Goal: Information Seeking & Learning: Learn about a topic

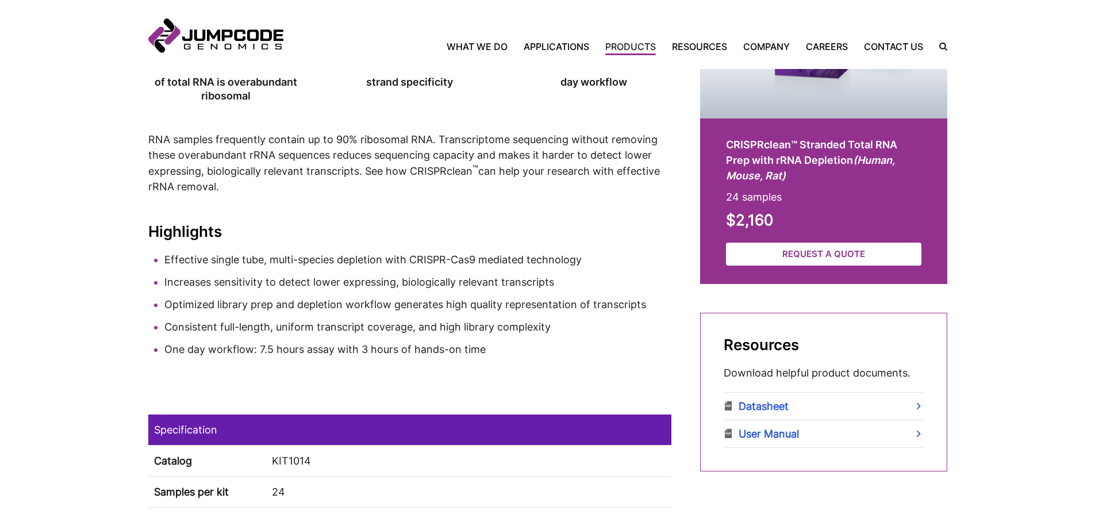
scroll to position [402, 0]
drag, startPoint x: 810, startPoint y: 213, endPoint x: 705, endPoint y: 211, distance: 105.1
click at [705, 211] on product-cta-content "CRISPRclean™ Stranded Total RNA Prep with rRNA Depletion (Human, Mouse, Rat) 24…" at bounding box center [823, 202] width 247 height 166
copy strong "$2,160"
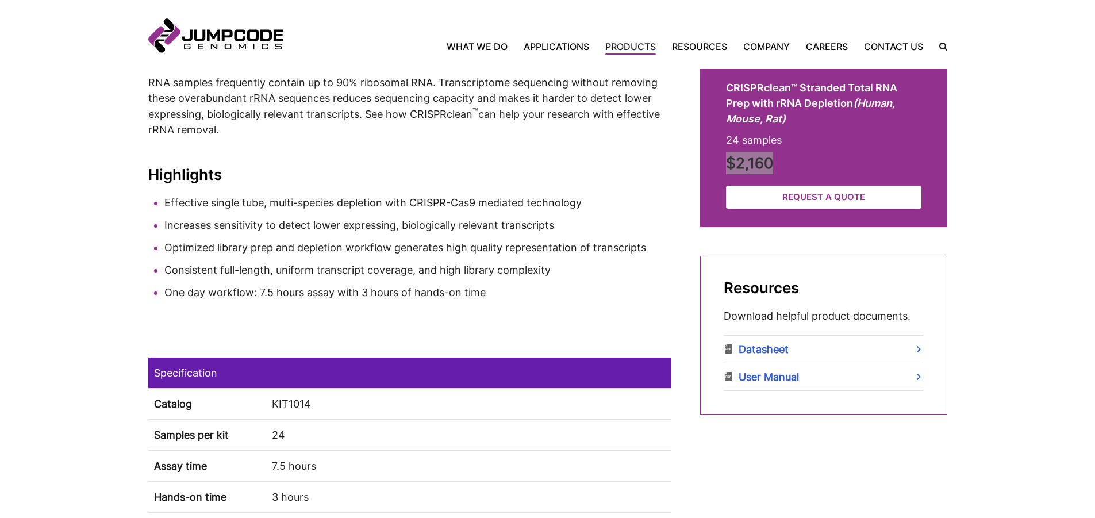
scroll to position [632, 0]
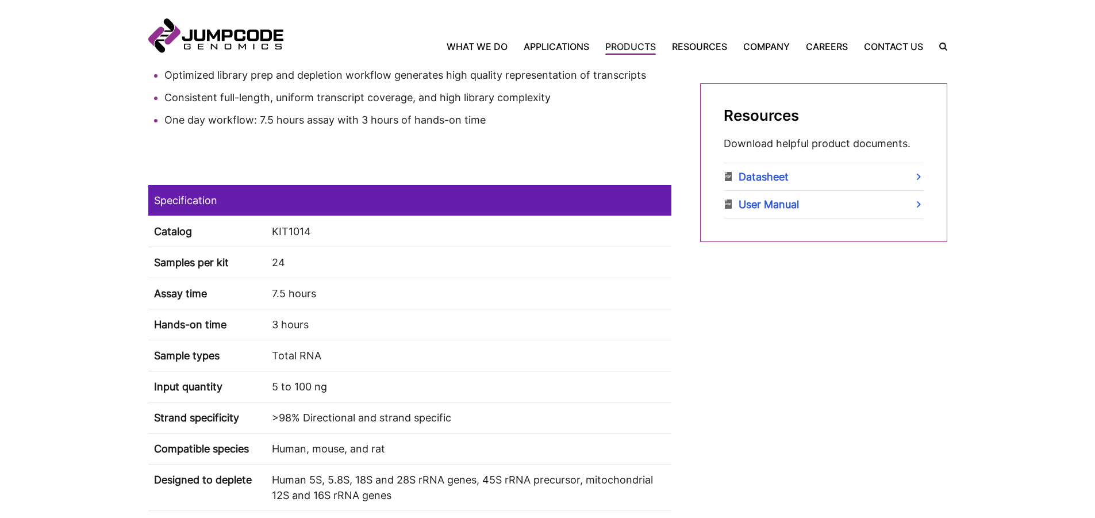
click at [292, 226] on td "KIT1014" at bounding box center [468, 230] width 405 height 31
copy td "KIT1014"
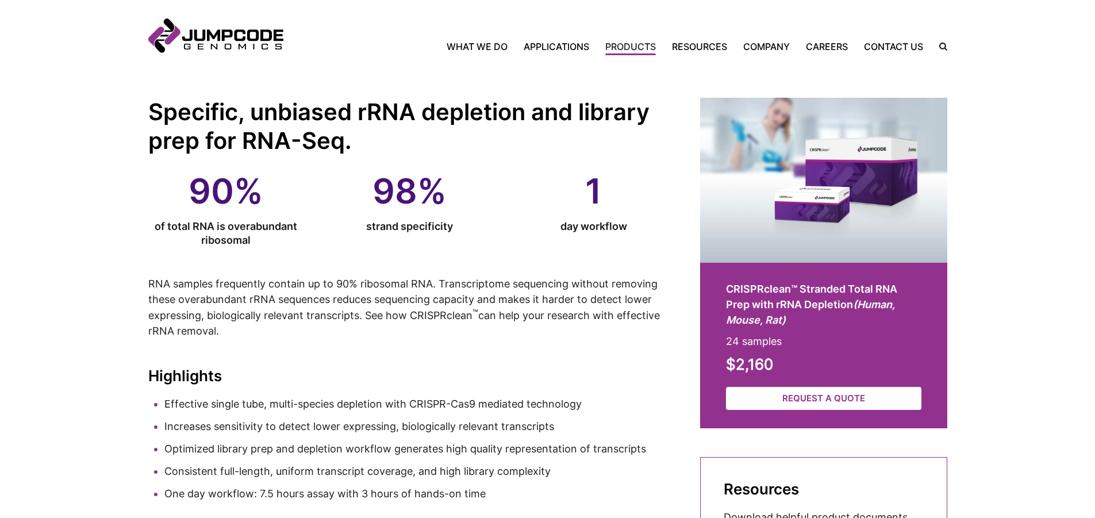
scroll to position [230, 0]
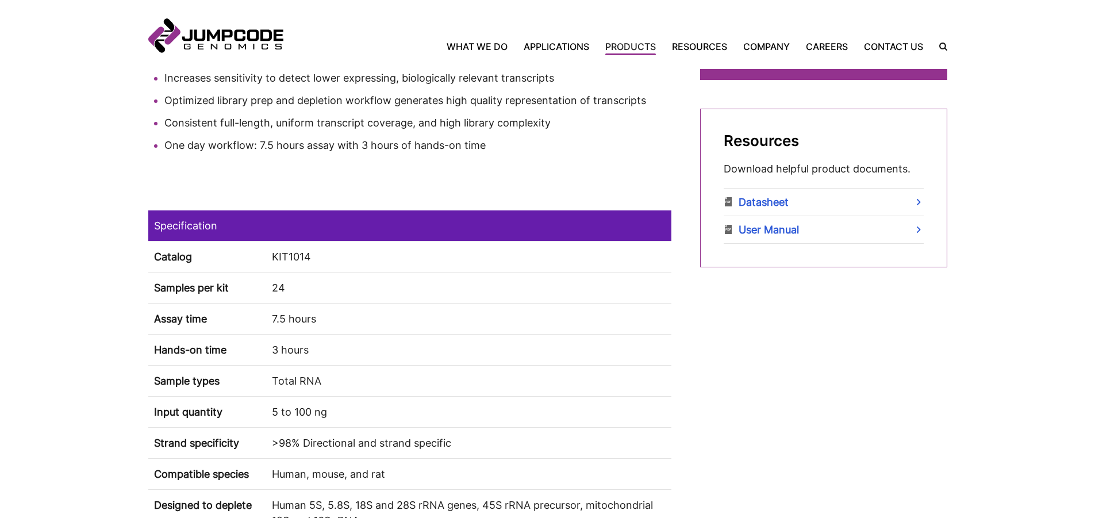
scroll to position [689, 0]
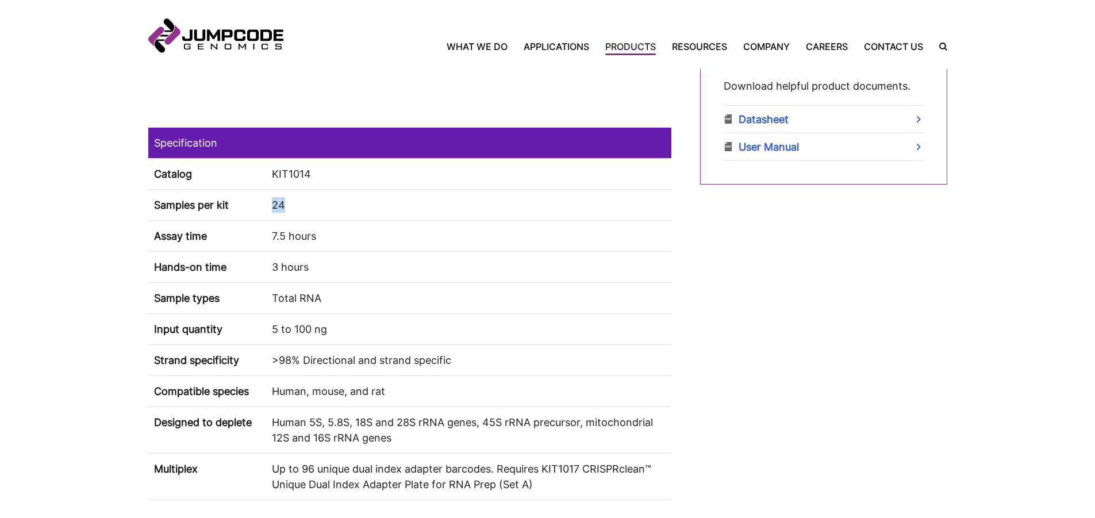
drag, startPoint x: 302, startPoint y: 208, endPoint x: 259, endPoint y: 195, distance: 44.9
click at [259, 195] on tr "Samples per kit 24" at bounding box center [409, 204] width 523 height 31
copy tr "24"
